Goal: Browse casually

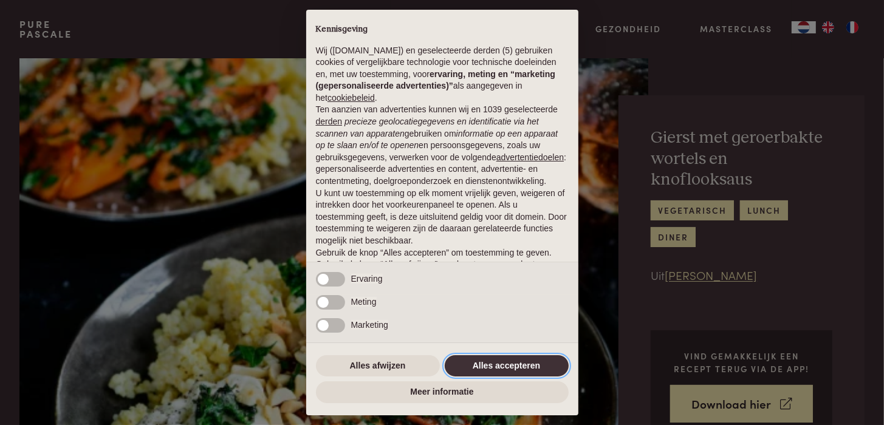
click at [520, 369] on button "Alles accepteren" at bounding box center [507, 366] width 124 height 22
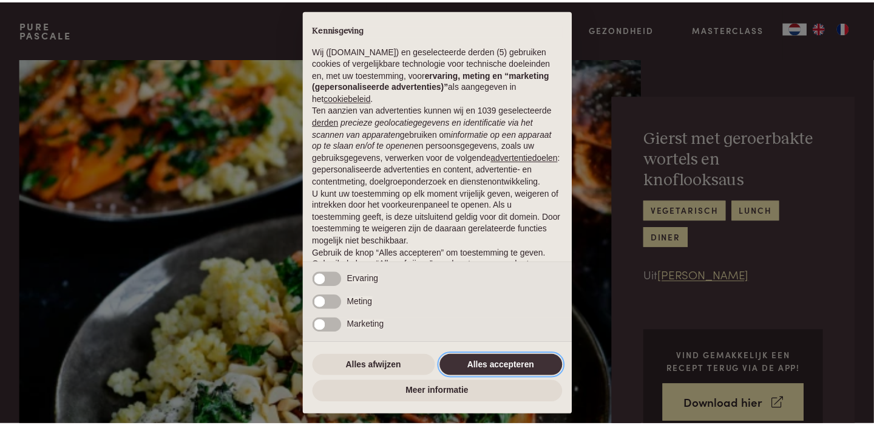
scroll to position [63, 0]
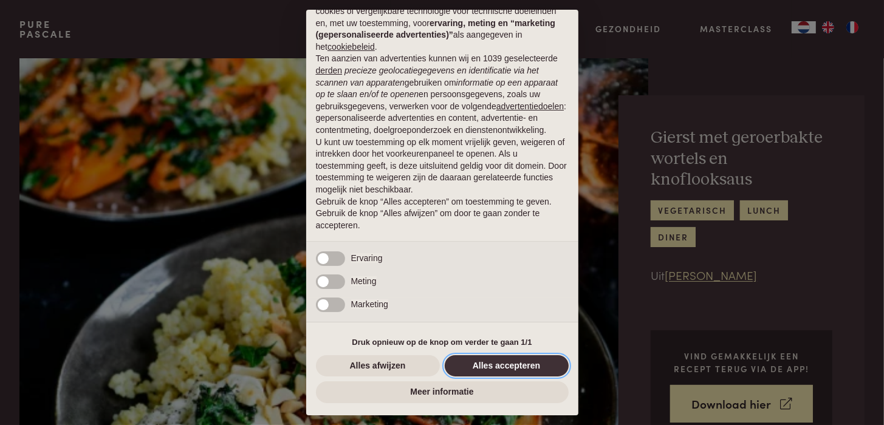
click at [522, 365] on button "Alles accepteren" at bounding box center [507, 366] width 124 height 22
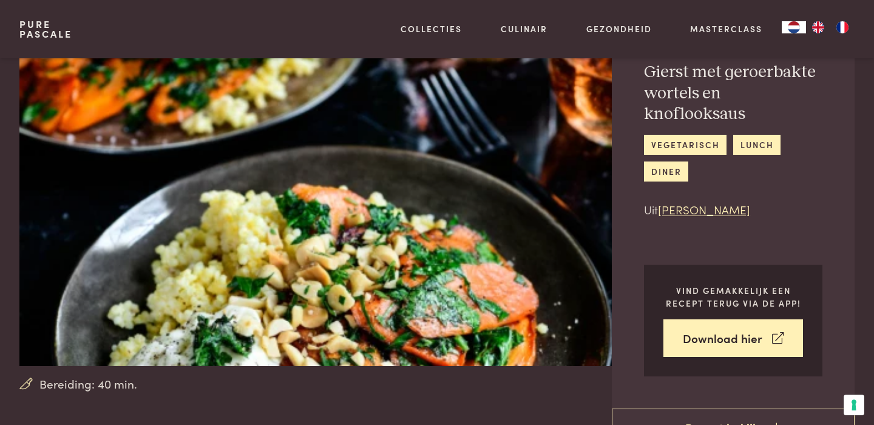
scroll to position [182, 0]
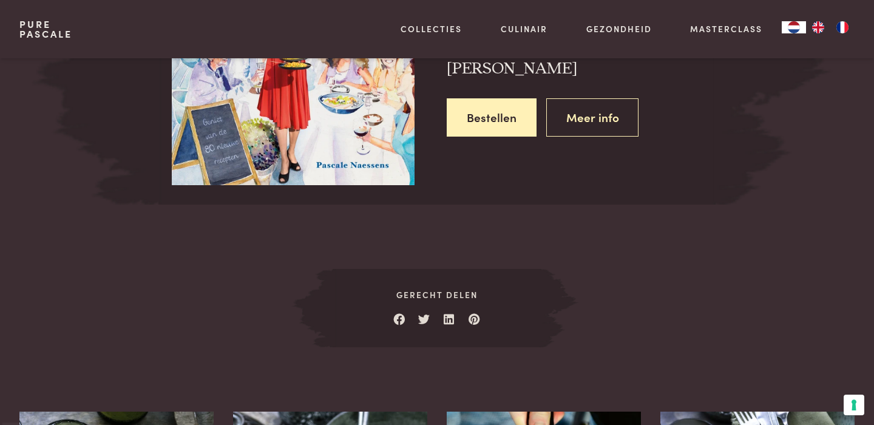
scroll to position [1397, 0]
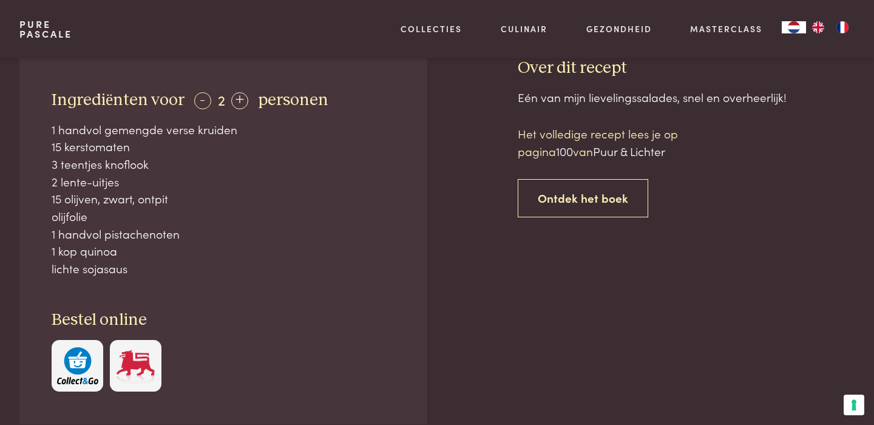
scroll to position [182, 0]
